Goal: Complete application form: Complete application form

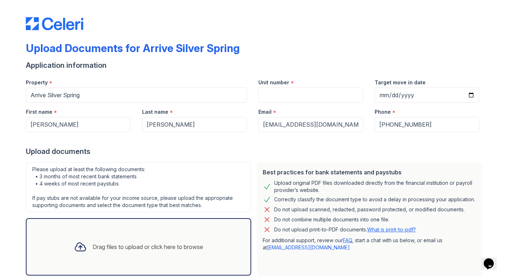
click at [257, 90] on div "Unit number *" at bounding box center [311, 87] width 116 height 29
click at [259, 90] on input "Unit number" at bounding box center [310, 95] width 105 height 15
type input "1231"
click at [382, 96] on input "Target move in date" at bounding box center [427, 95] width 105 height 15
type input "[DATE]"
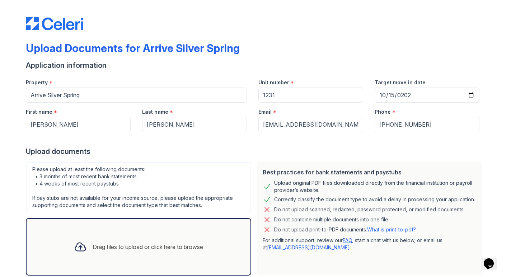
click at [211, 154] on div "Upload documents" at bounding box center [255, 151] width 459 height 10
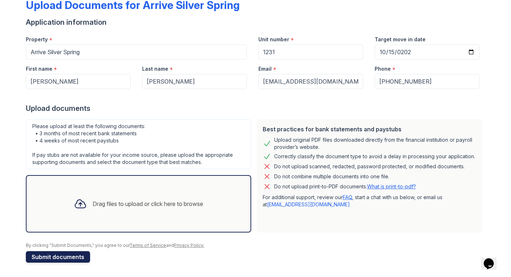
click at [80, 256] on button "Submit documents" at bounding box center [58, 256] width 64 height 11
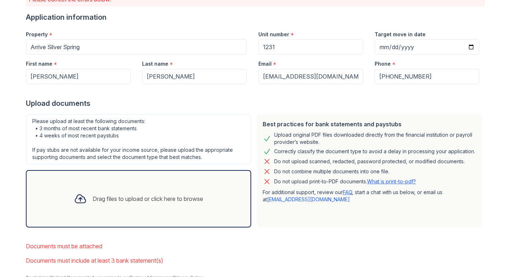
scroll to position [100, 0]
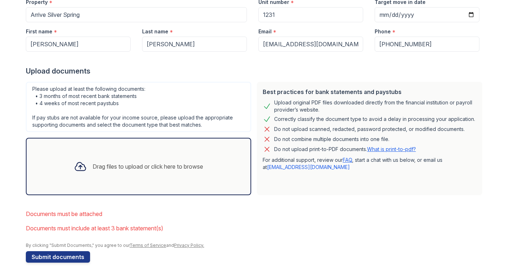
click at [120, 166] on div "Drag files to upload or click here to browse" at bounding box center [148, 166] width 111 height 9
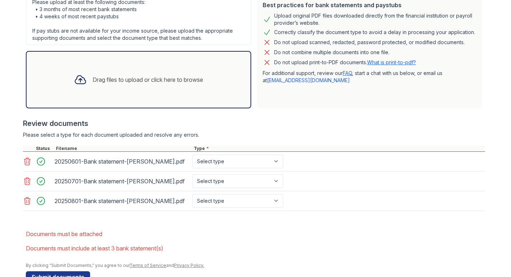
scroll to position [206, 0]
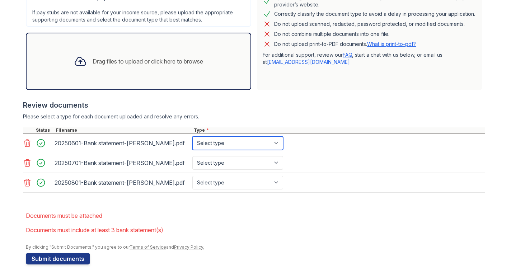
click at [246, 144] on select "Select type Paystub Bank Statement Offer Letter Tax Documents Benefit Award Let…" at bounding box center [237, 143] width 91 height 14
select select "bank_statement"
click at [192, 136] on select "Select type Paystub Bank Statement Offer Letter Tax Documents Benefit Award Let…" at bounding box center [237, 143] width 91 height 14
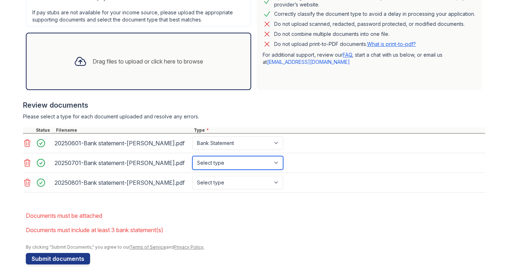
click at [242, 159] on select "Select type Paystub Bank Statement Offer Letter Tax Documents Benefit Award Let…" at bounding box center [237, 163] width 91 height 14
select select "bank_statement"
click at [192, 156] on select "Select type Paystub Bank Statement Offer Letter Tax Documents Benefit Award Let…" at bounding box center [237, 163] width 91 height 14
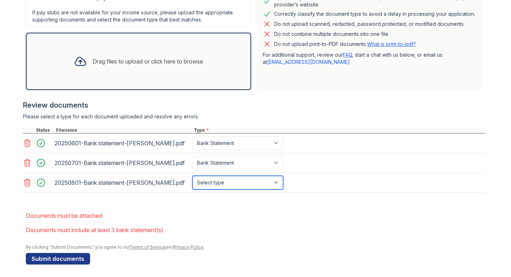
click at [232, 180] on select "Select type Paystub Bank Statement Offer Letter Tax Documents Benefit Award Let…" at bounding box center [237, 183] width 91 height 14
select select "bank_statement"
click at [192, 176] on select "Select type Paystub Bank Statement Offer Letter Tax Documents Benefit Award Let…" at bounding box center [237, 183] width 91 height 14
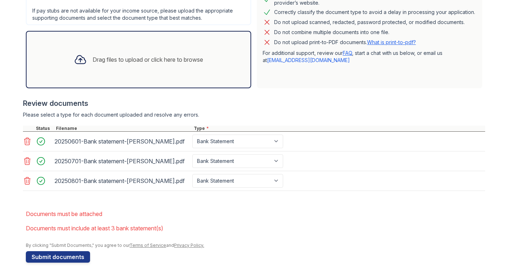
click at [140, 67] on div "Drag files to upload or click here to browse" at bounding box center [138, 59] width 141 height 24
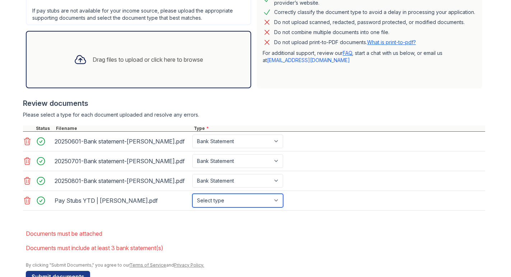
click at [233, 201] on select "Select type Paystub Bank Statement Offer Letter Tax Documents Benefit Award Let…" at bounding box center [237, 201] width 91 height 14
select select "paystub"
click at [192, 194] on select "Select type Paystub Bank Statement Offer Letter Tax Documents Benefit Award Let…" at bounding box center [237, 201] width 91 height 14
click at [286, 226] on li "Documents must be attached" at bounding box center [255, 233] width 459 height 14
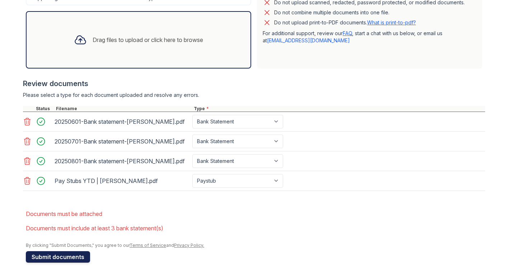
click at [65, 253] on button "Submit documents" at bounding box center [58, 256] width 64 height 11
